Goal: Task Accomplishment & Management: Manage account settings

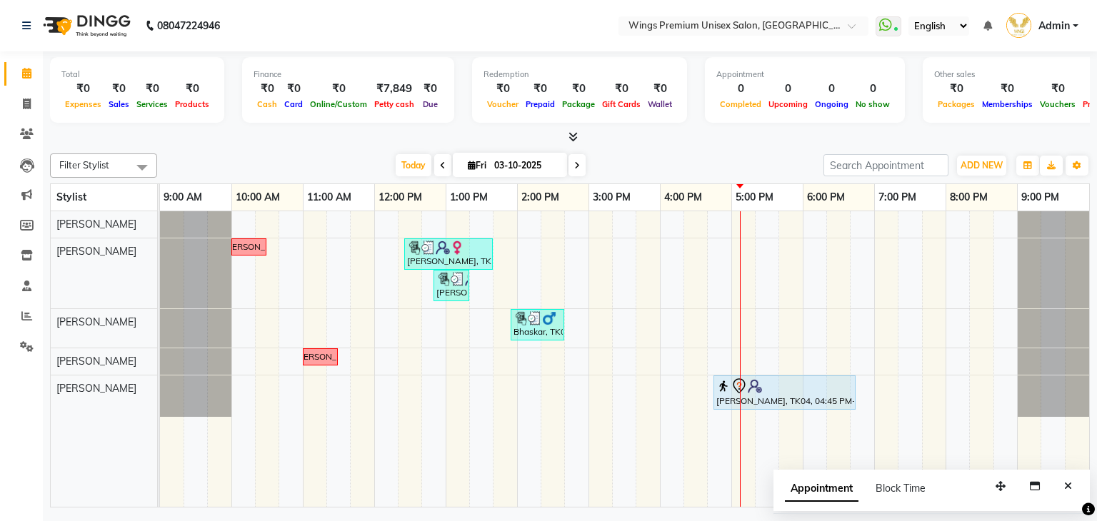
click at [406, 161] on span "Today" at bounding box center [414, 165] width 36 height 22
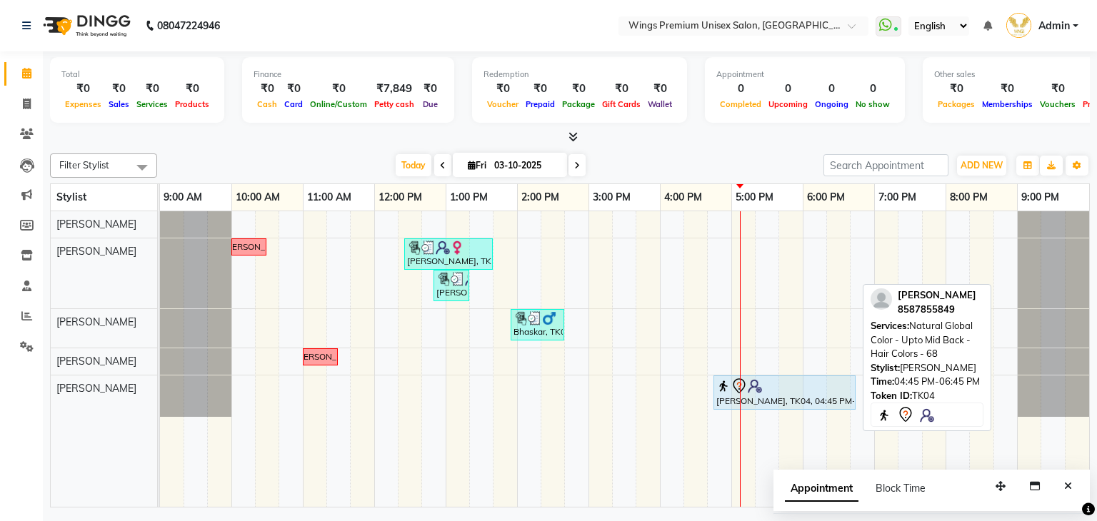
click at [815, 399] on div "[PERSON_NAME], TK04, 04:45 PM-06:45 PM, Natural Global Color - Upto Mid Back - …" at bounding box center [784, 393] width 139 height 30
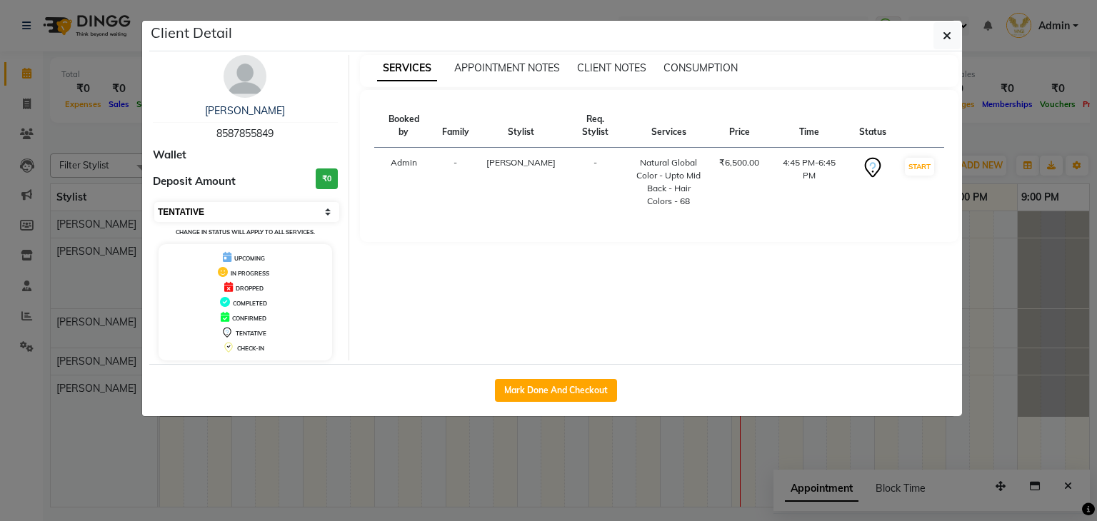
click at [205, 214] on select "Select IN SERVICE CONFIRMED TENTATIVE CHECK IN MARK DONE DROPPED UPCOMING" at bounding box center [246, 212] width 185 height 20
select select "8"
click at [154, 202] on select "Select IN SERVICE CONFIRMED TENTATIVE CHECK IN MARK DONE DROPPED UPCOMING" at bounding box center [246, 212] width 185 height 20
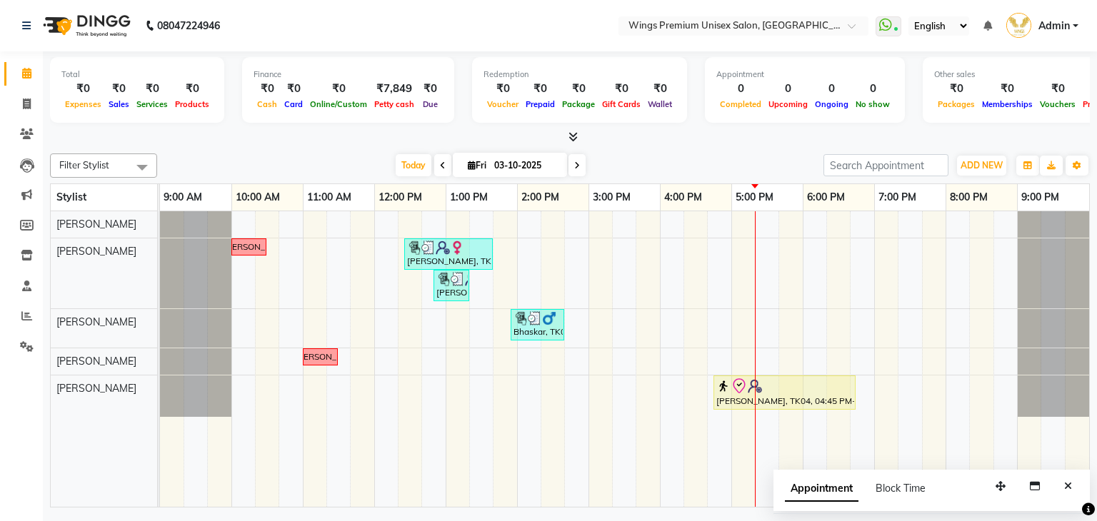
click at [336, 149] on div "Filter Stylist Select All [PERSON_NAME] [PERSON_NAME] [PERSON_NAME] Shruti Pand…" at bounding box center [570, 328] width 1040 height 360
click at [411, 164] on span "Today" at bounding box center [414, 165] width 36 height 22
click at [291, 169] on div "[DATE] [DATE]" at bounding box center [490, 165] width 652 height 21
